Goal: Transaction & Acquisition: Purchase product/service

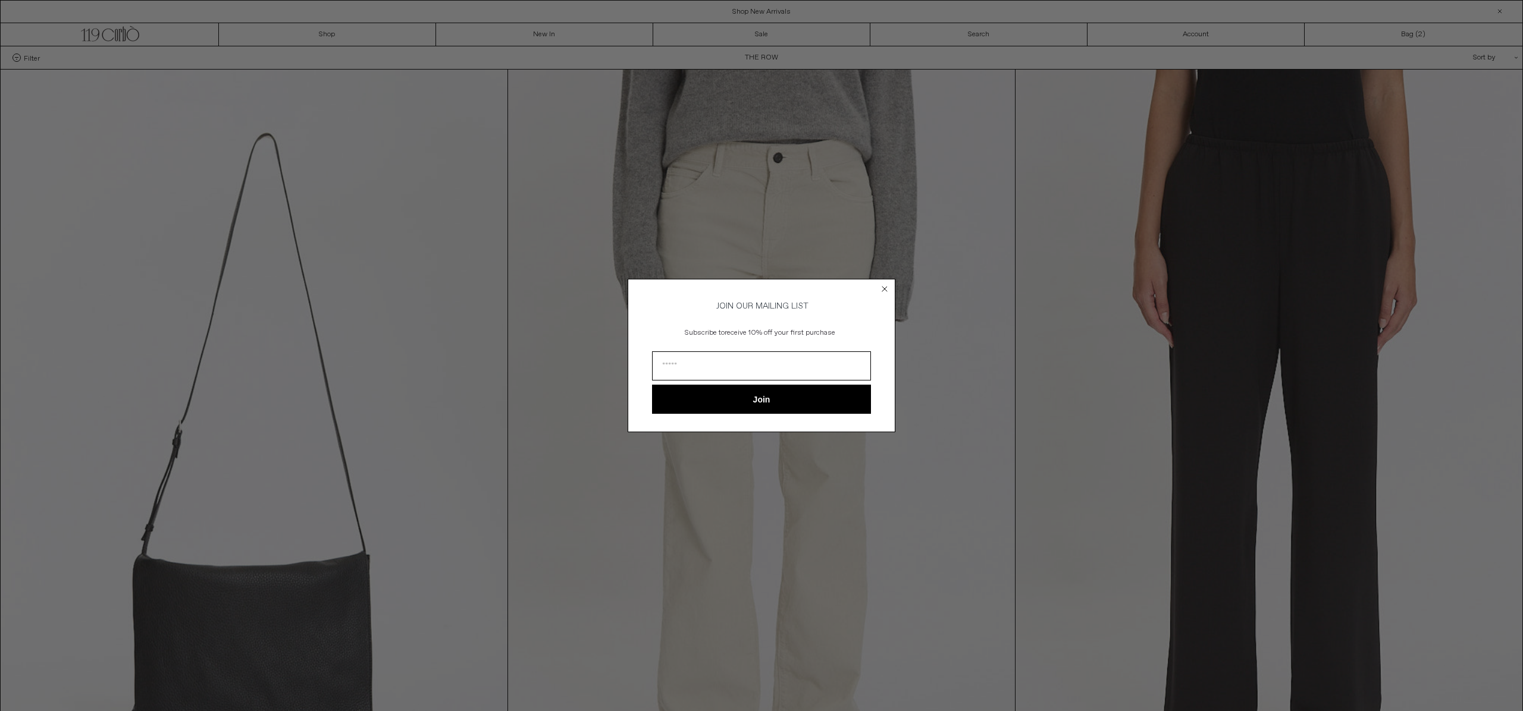
click at [885, 287] on icon "Close dialog" at bounding box center [884, 289] width 5 height 5
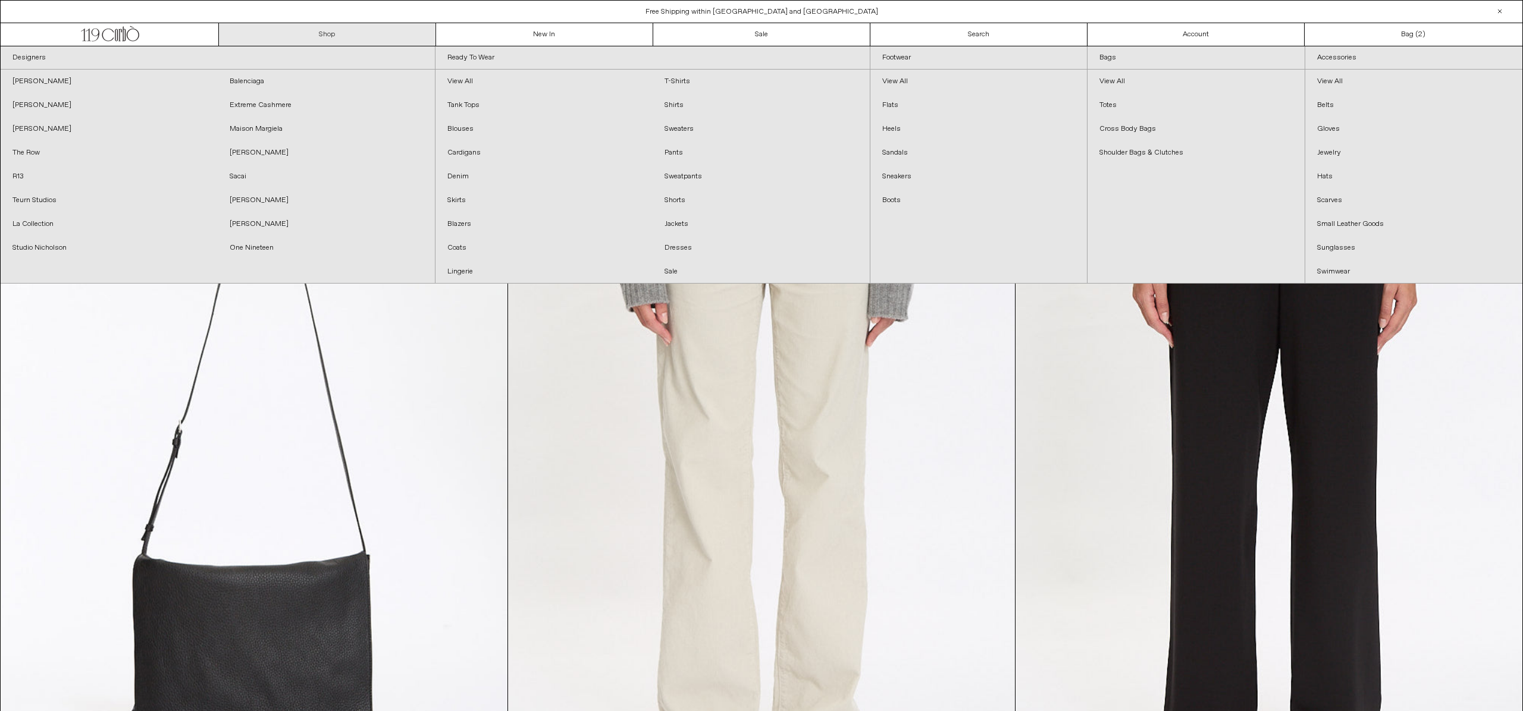
scroll to position [12, 0]
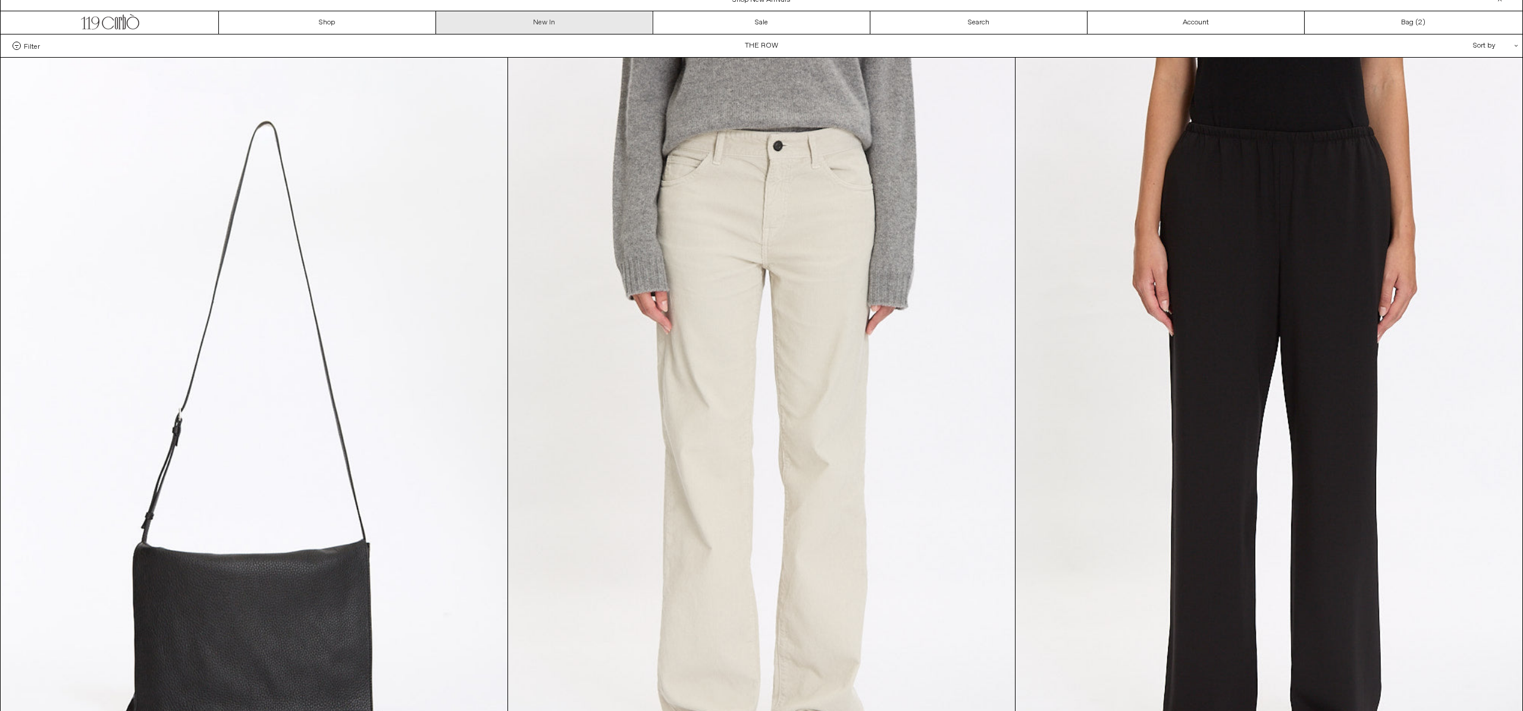
click at [541, 29] on link "New In" at bounding box center [544, 22] width 217 height 23
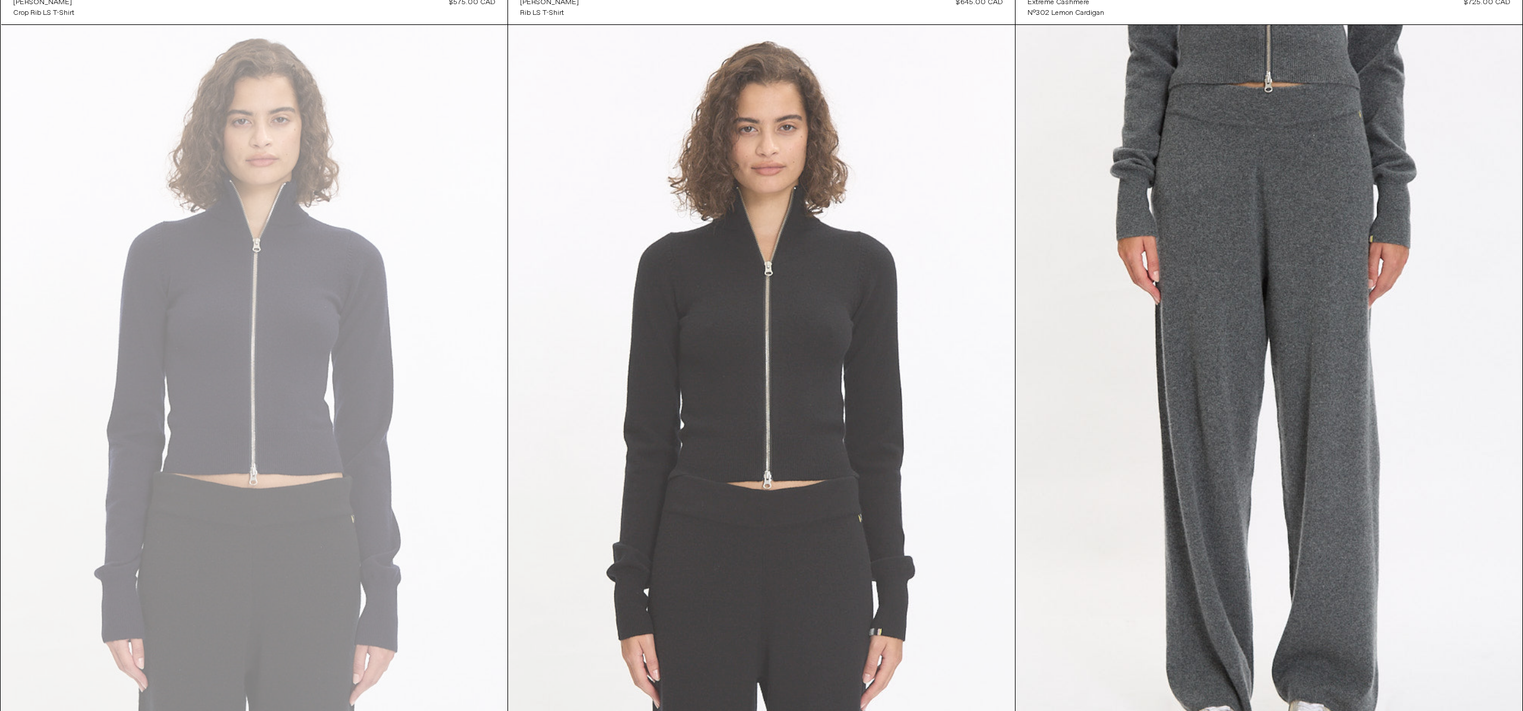
scroll to position [7984, 0]
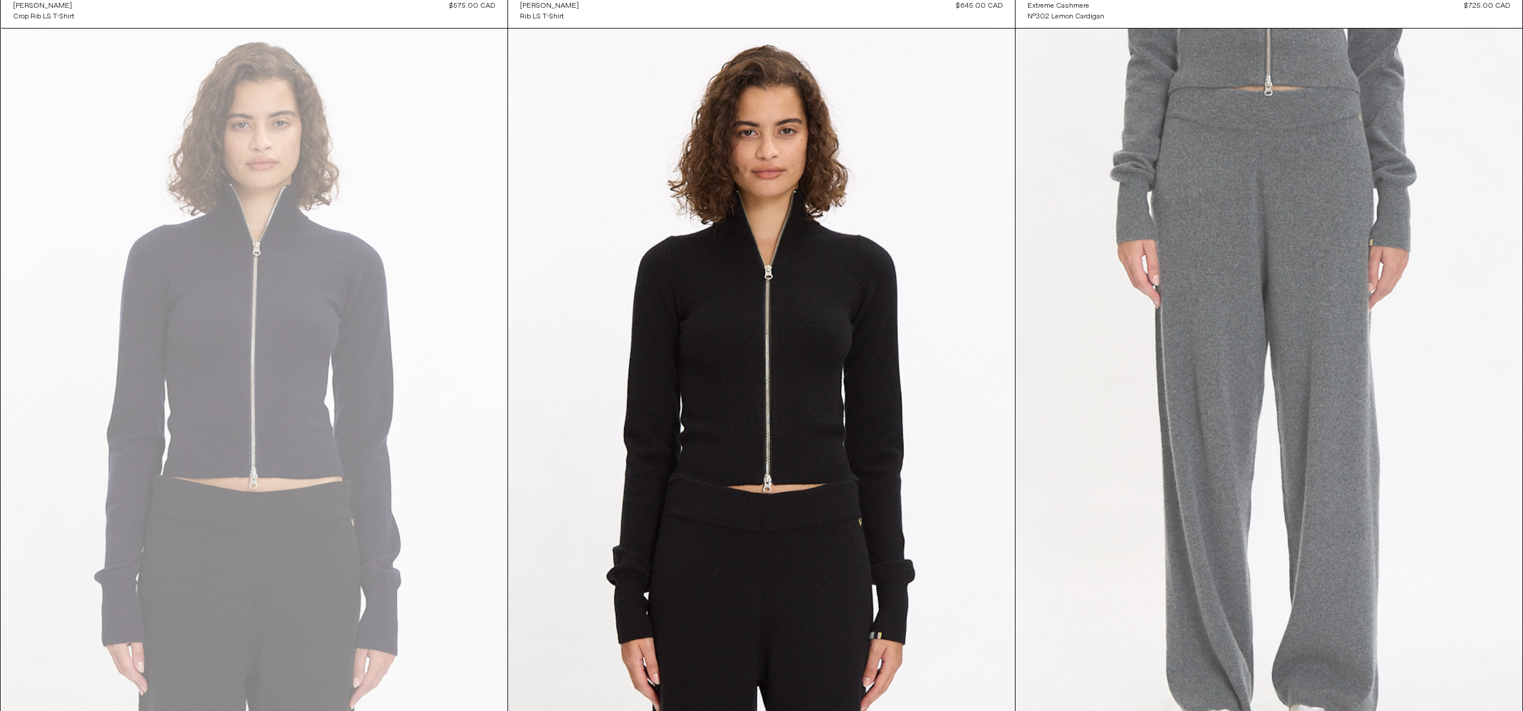
click at [1196, 360] on at bounding box center [1268, 409] width 507 height 760
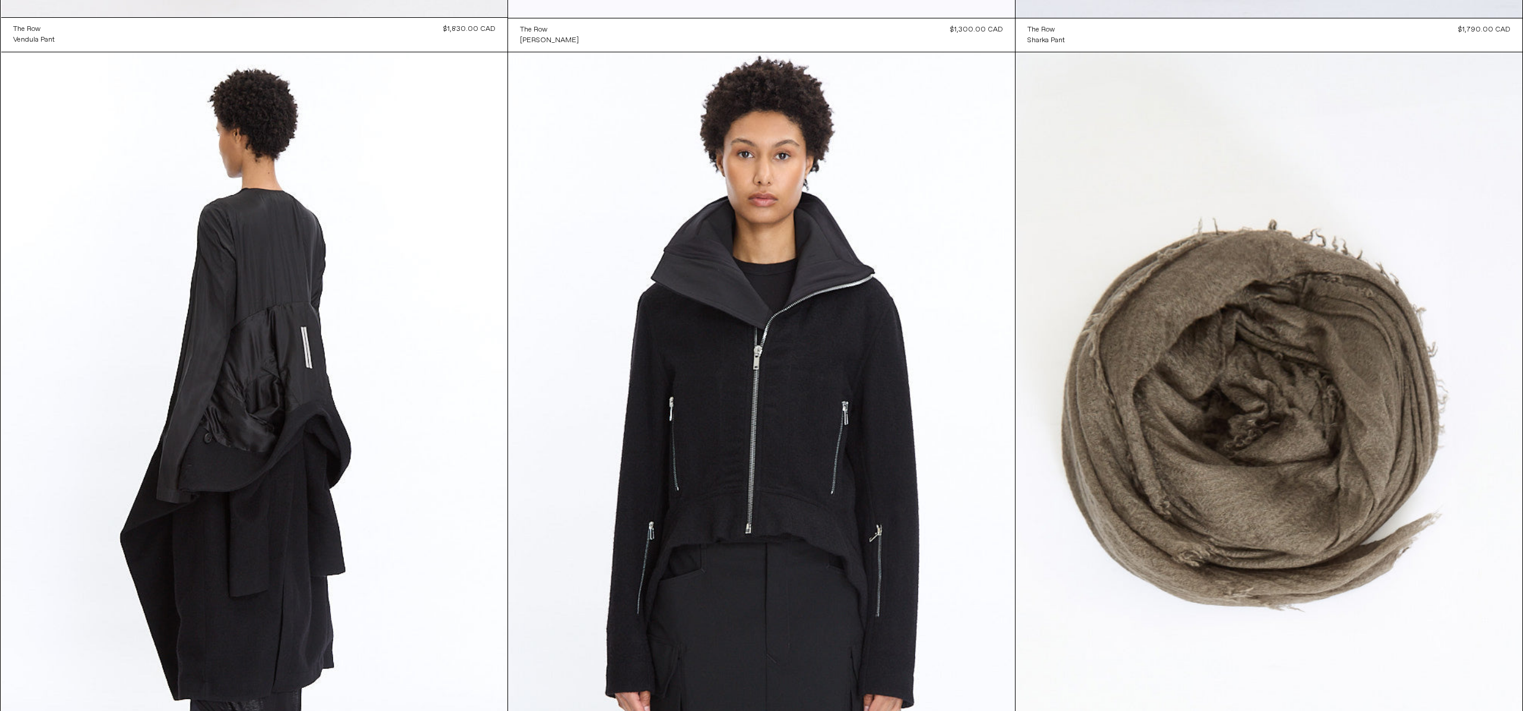
scroll to position [16210, 0]
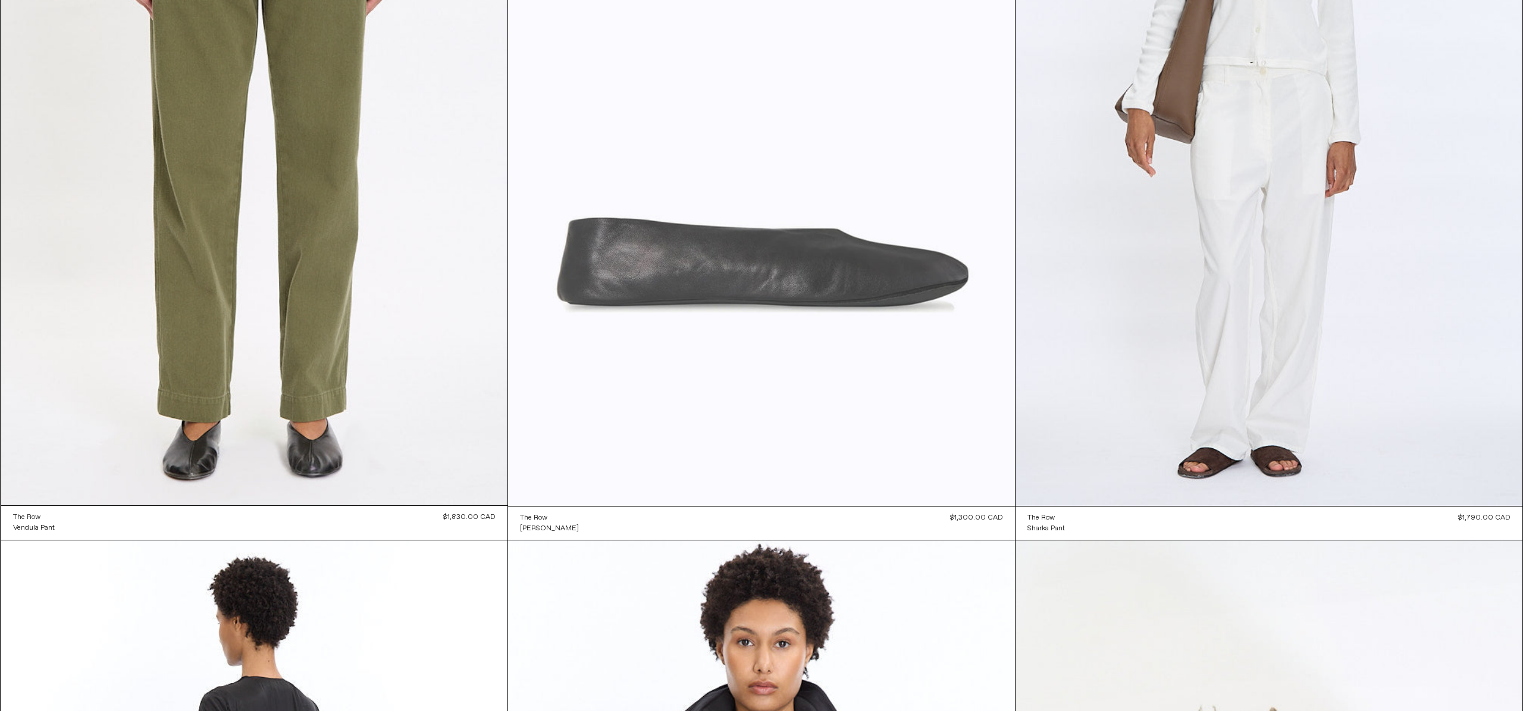
click at [814, 373] on at bounding box center [761, 126] width 507 height 760
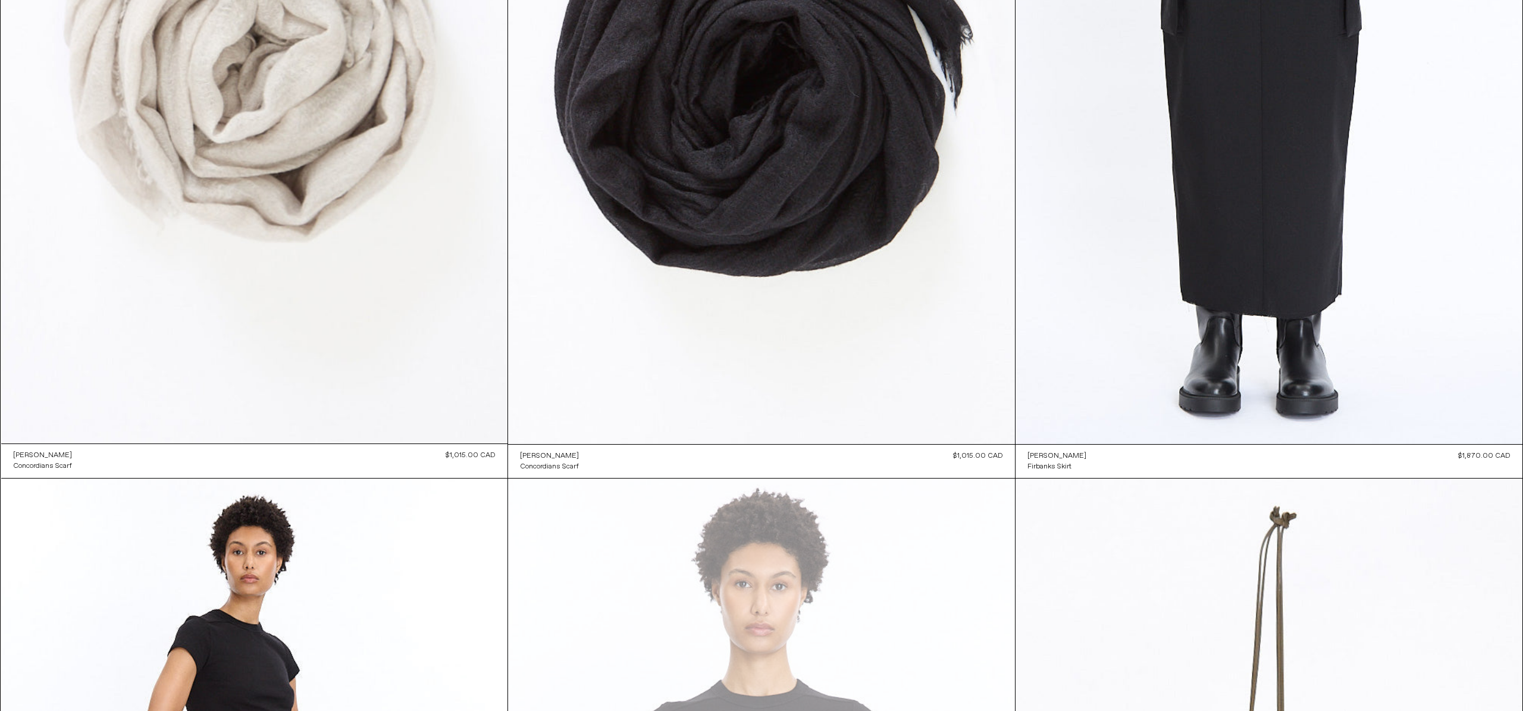
scroll to position [17889, 0]
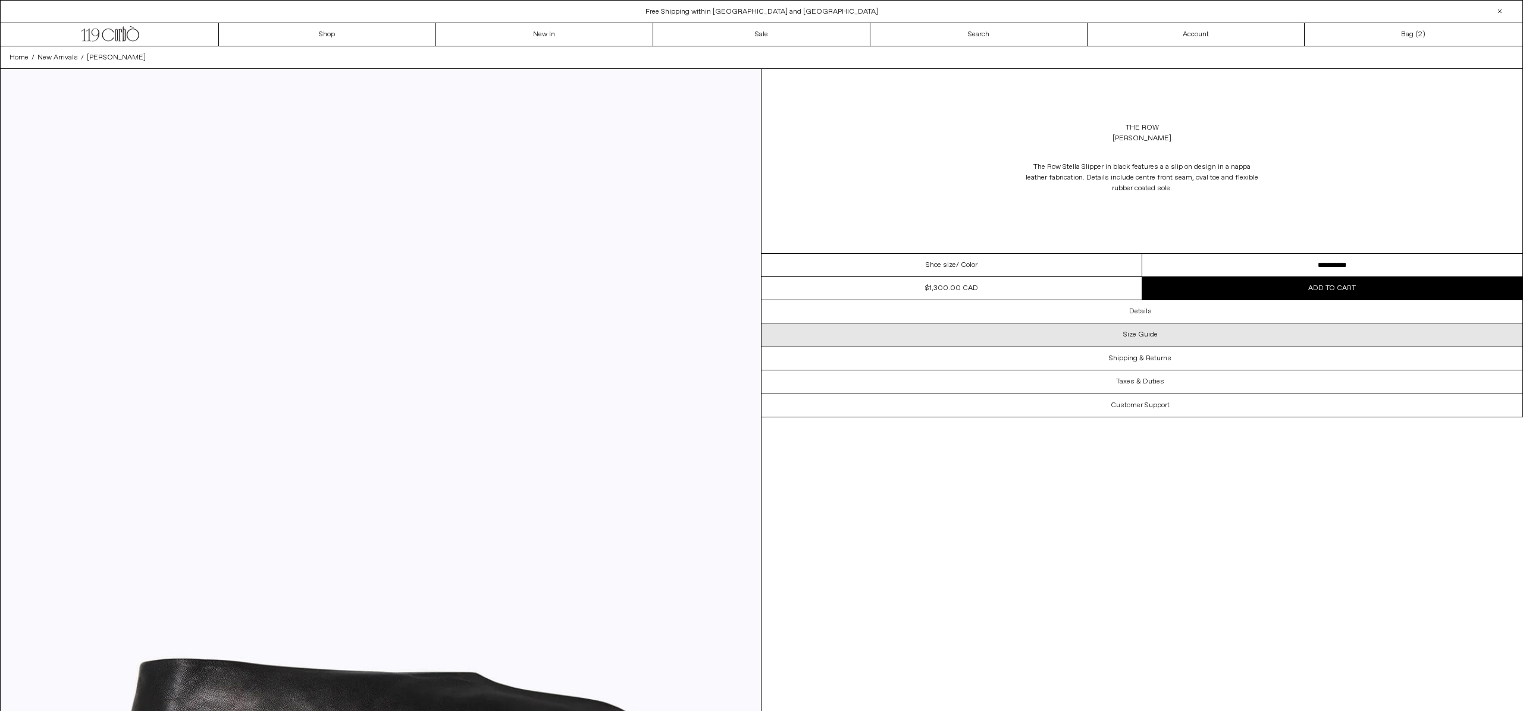
click at [1130, 333] on h3 "Size Guide" at bounding box center [1140, 335] width 34 height 8
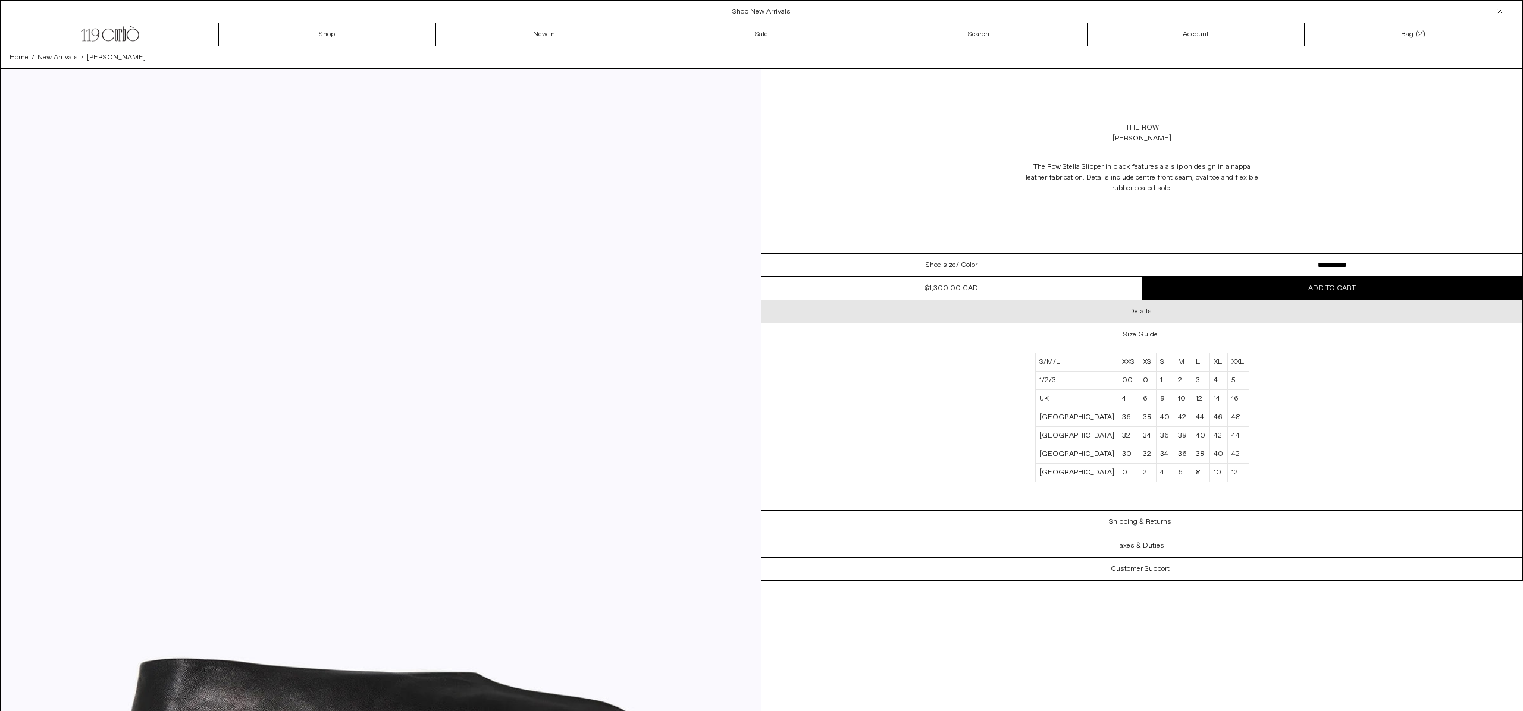
click at [1176, 306] on div "Details" at bounding box center [1141, 311] width 761 height 23
